Goal: Task Accomplishment & Management: Use online tool/utility

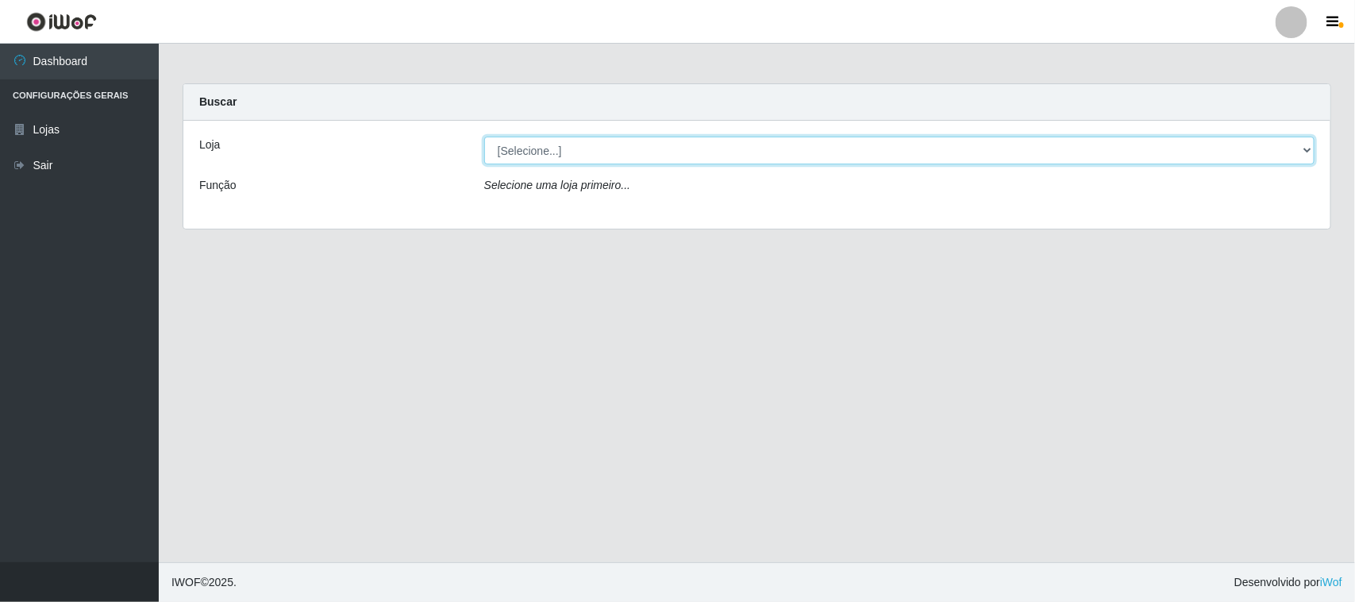
click at [699, 160] on select "[Selecione...] Hiper Queiroz - [GEOGRAPHIC_DATA][PERSON_NAME]" at bounding box center [899, 151] width 830 height 28
select select "515"
click at [484, 137] on select "[Selecione...] Hiper Queiroz - [GEOGRAPHIC_DATA][PERSON_NAME]" at bounding box center [899, 151] width 830 height 28
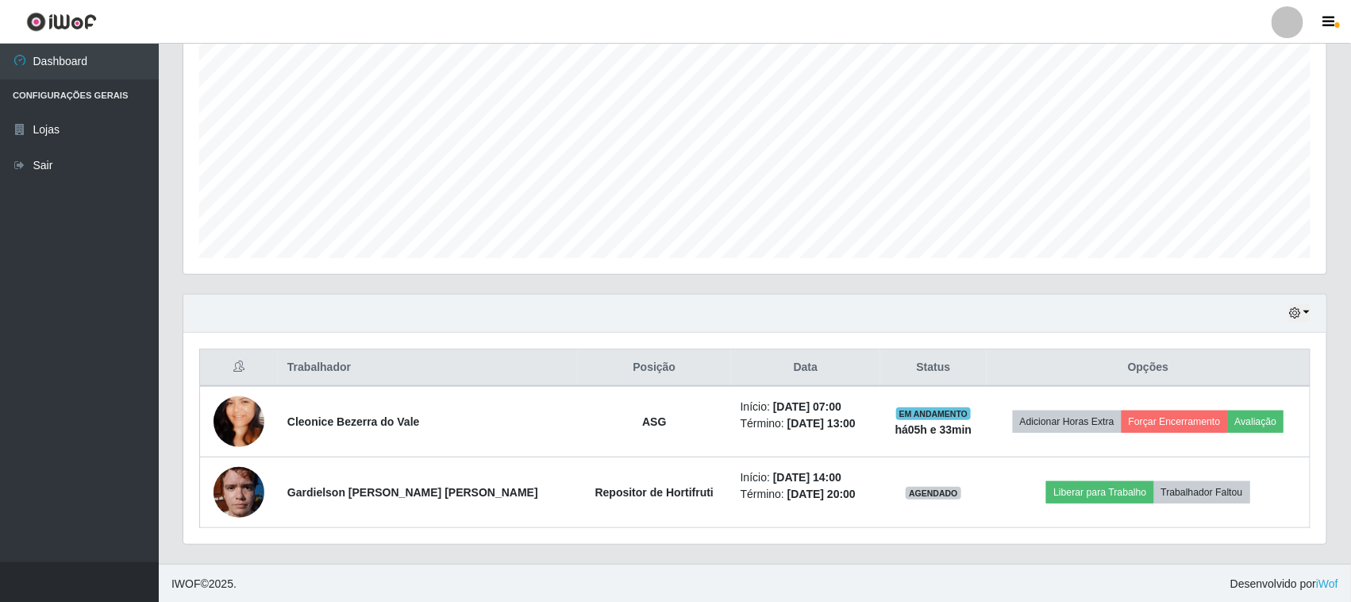
scroll to position [312, 0]
click at [1299, 322] on div "Hoje 1 dia 3 dias 1 Semana Não encerrados" at bounding box center [754, 312] width 1143 height 38
click at [1300, 316] on icon "button" at bounding box center [1294, 311] width 11 height 11
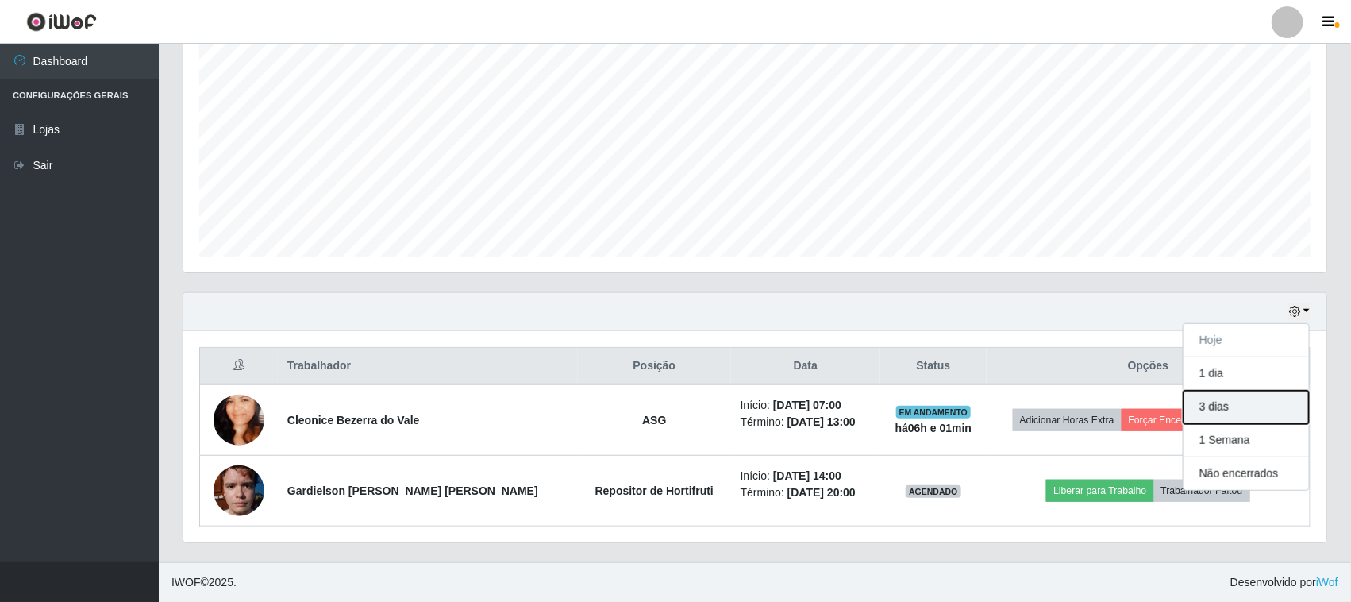
click at [1224, 417] on button "3 dias" at bounding box center [1246, 407] width 125 height 33
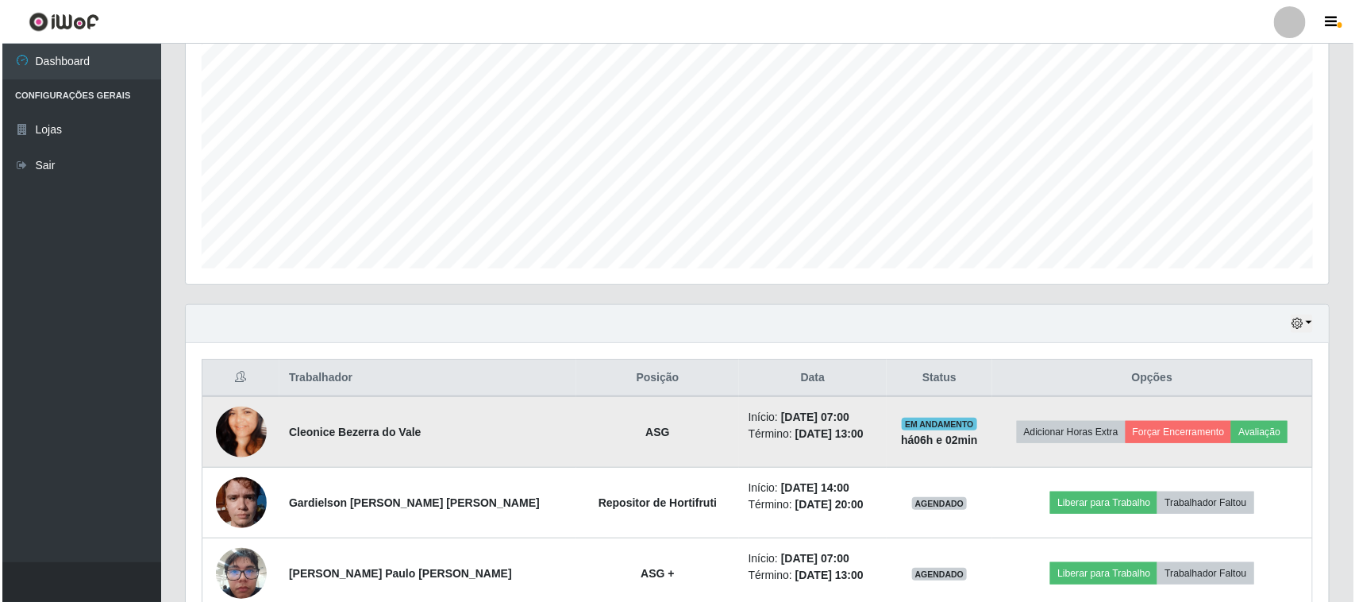
scroll to position [397, 0]
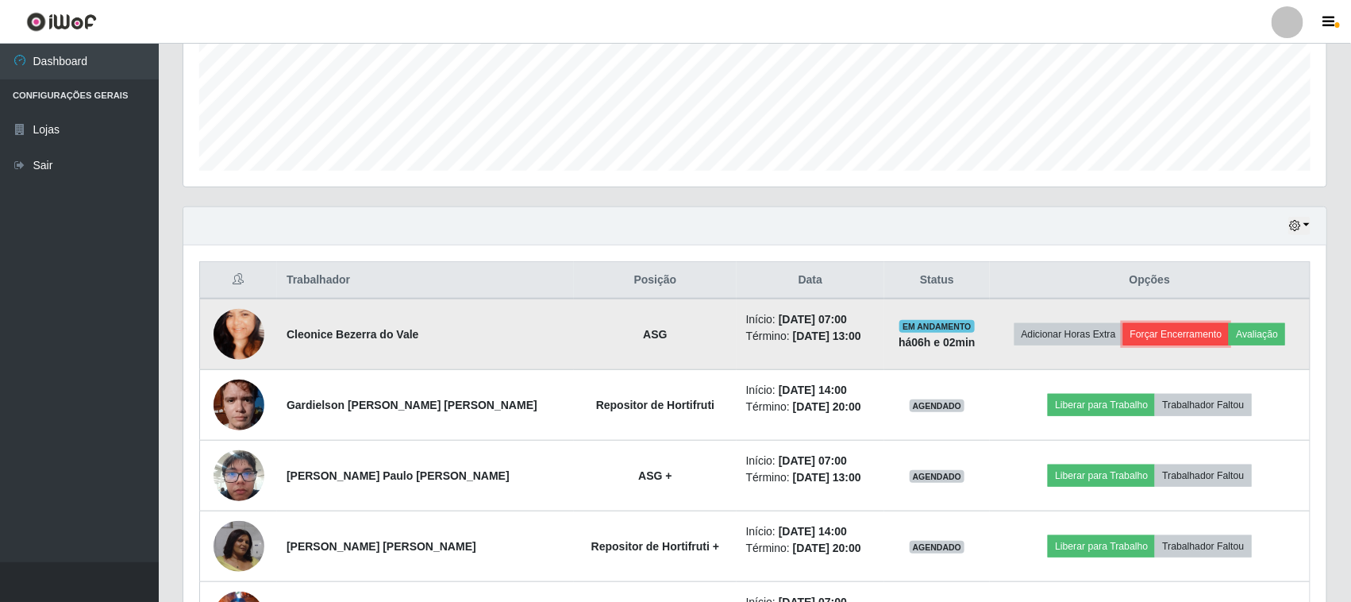
click at [1160, 334] on button "Forçar Encerramento" at bounding box center [1176, 334] width 106 height 22
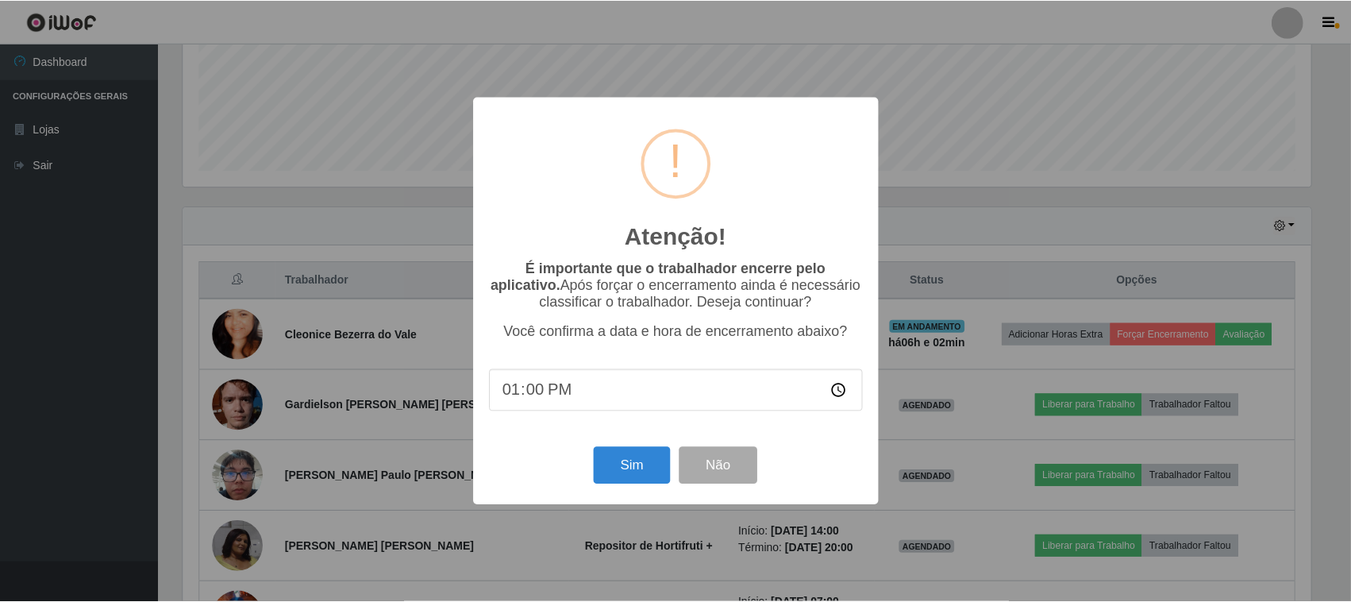
scroll to position [330, 1132]
type input "13:02"
click at [649, 463] on button "Sim" at bounding box center [633, 465] width 77 height 37
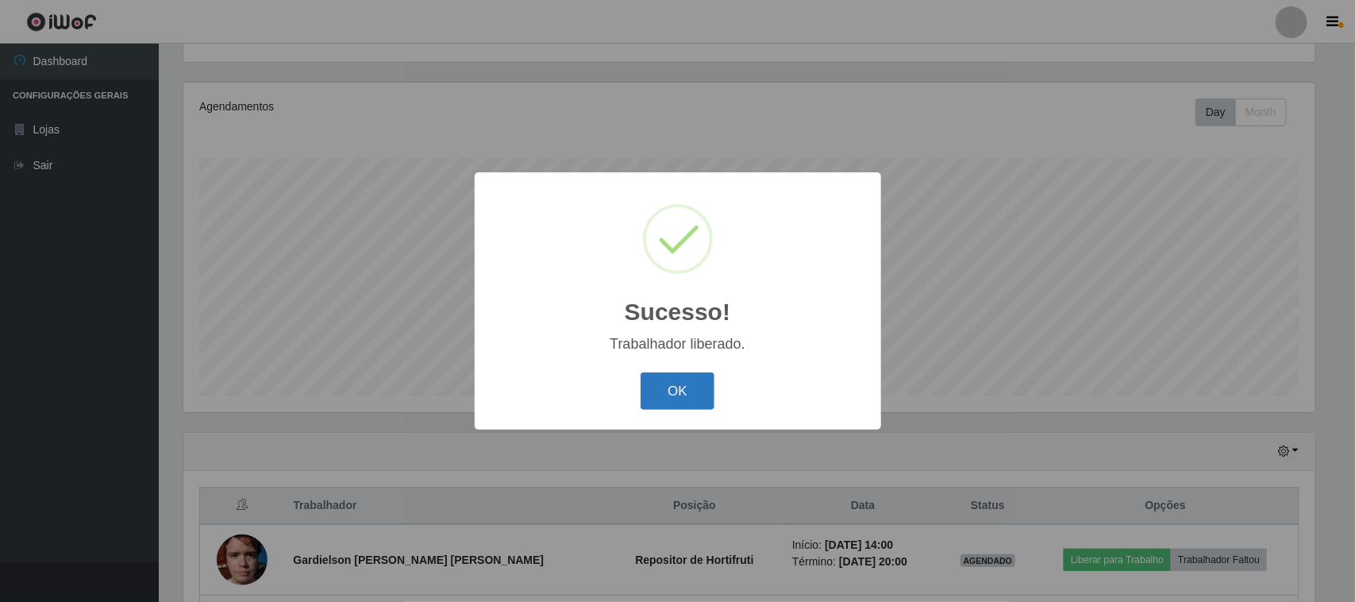
click at [680, 394] on button "OK" at bounding box center [678, 390] width 74 height 37
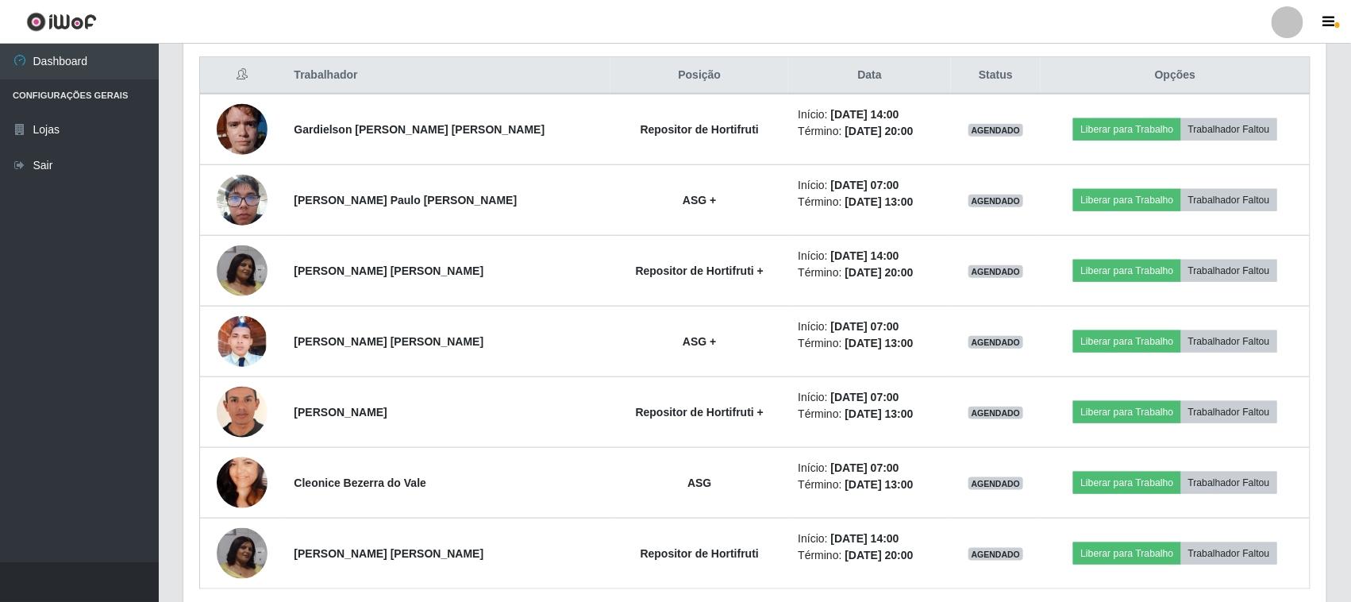
scroll to position [568, 0]
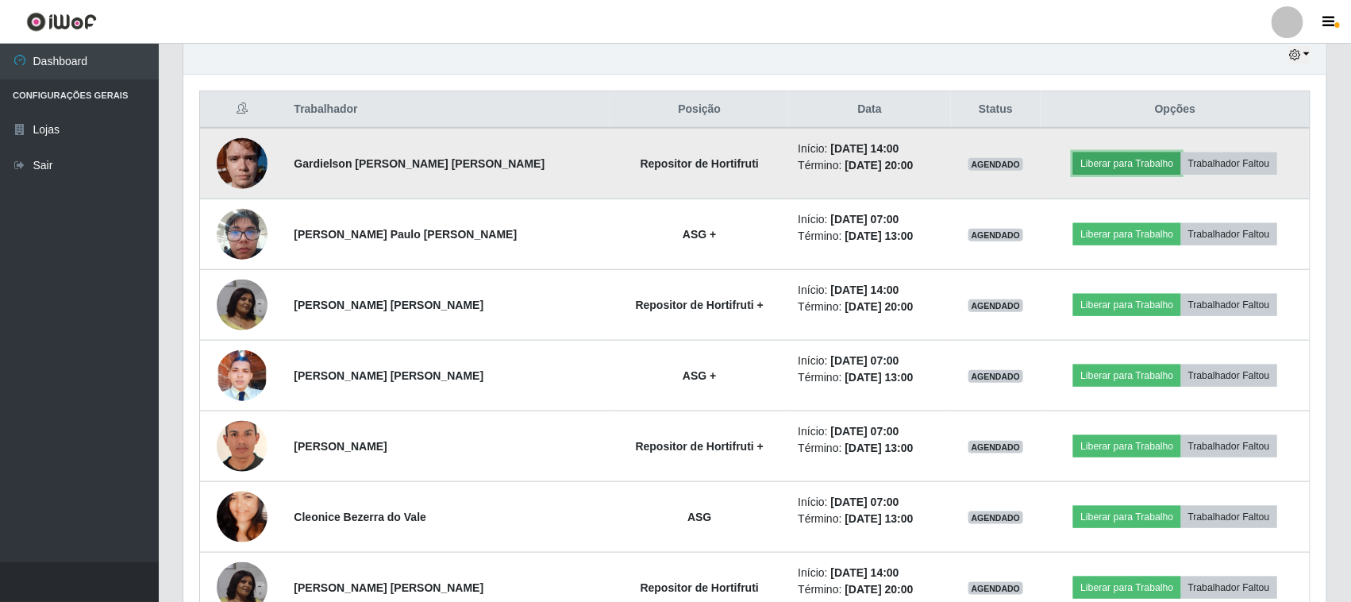
click at [1103, 164] on button "Liberar para Trabalho" at bounding box center [1126, 163] width 107 height 22
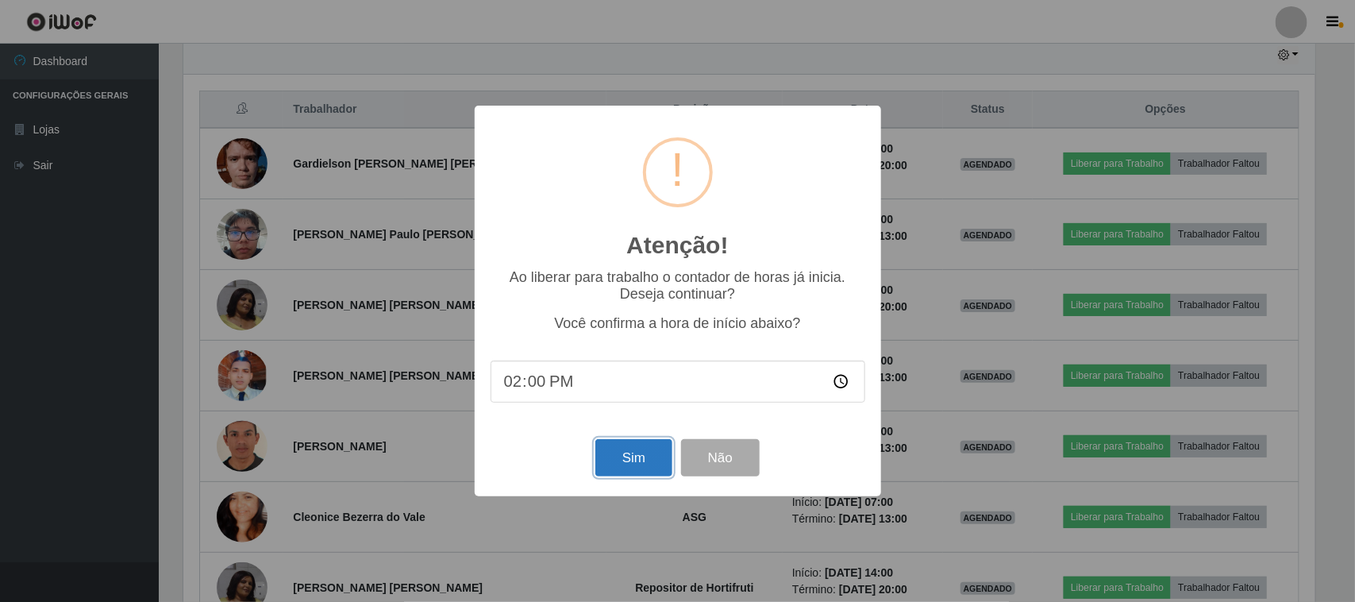
click at [630, 463] on button "Sim" at bounding box center [633, 457] width 77 height 37
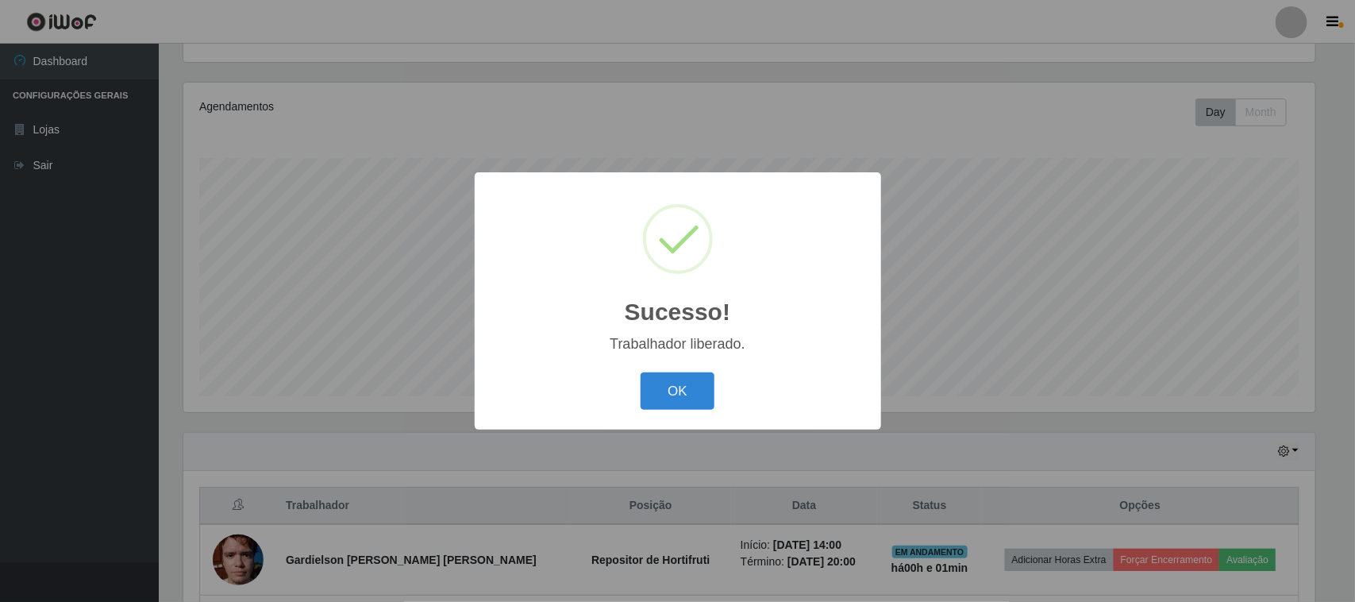
click at [641, 372] on button "OK" at bounding box center [678, 390] width 74 height 37
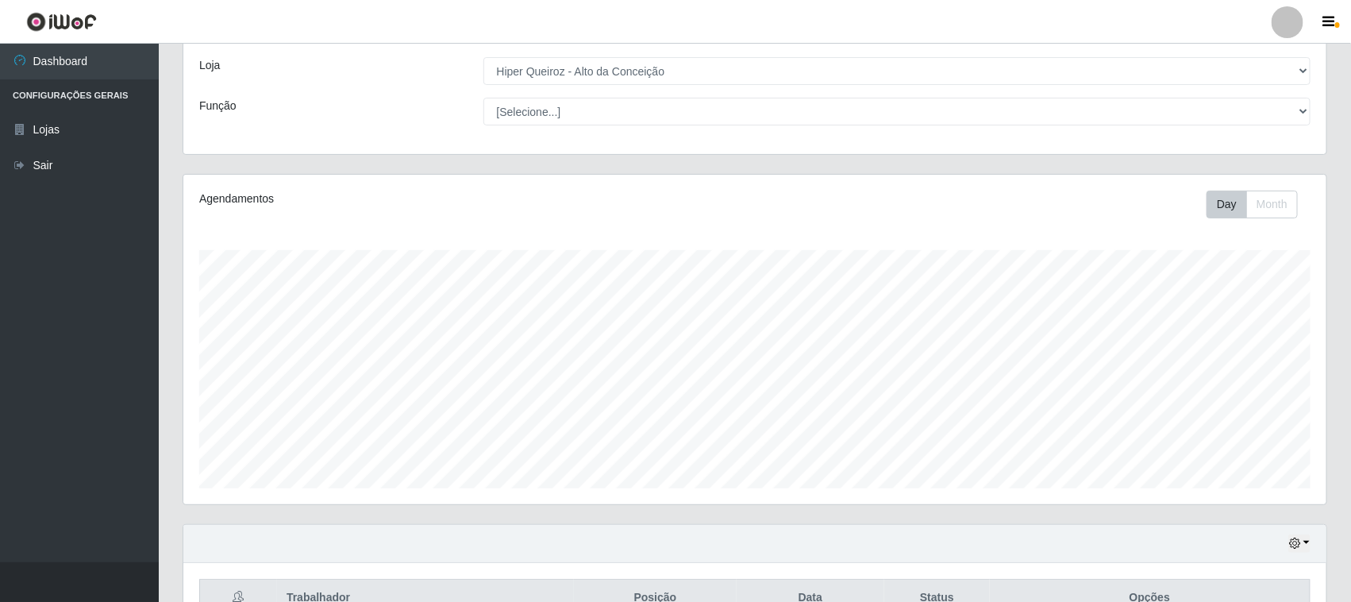
scroll to position [0, 0]
